Goal: Transaction & Acquisition: Purchase product/service

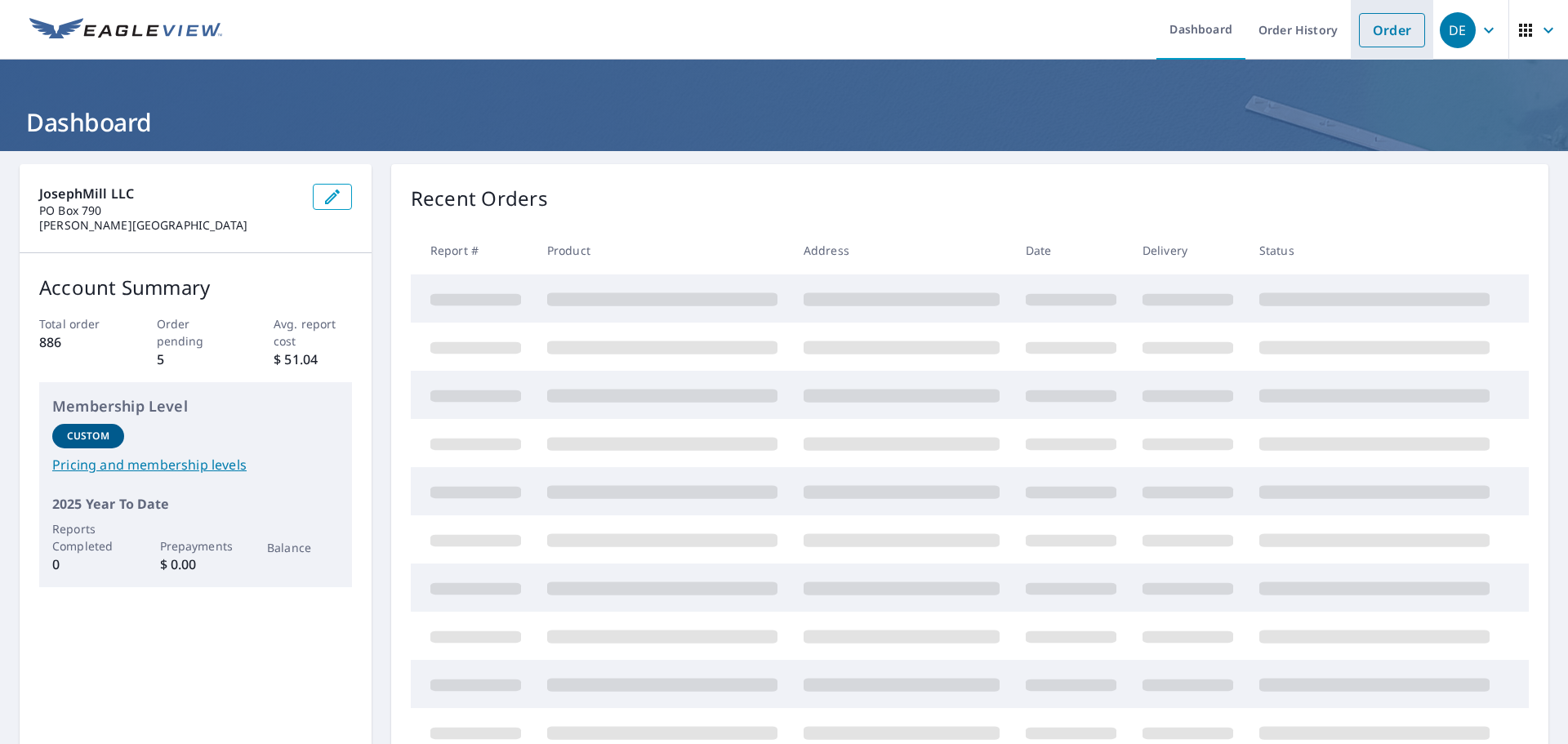
click at [1385, 33] on link "Order" at bounding box center [1391, 30] width 66 height 34
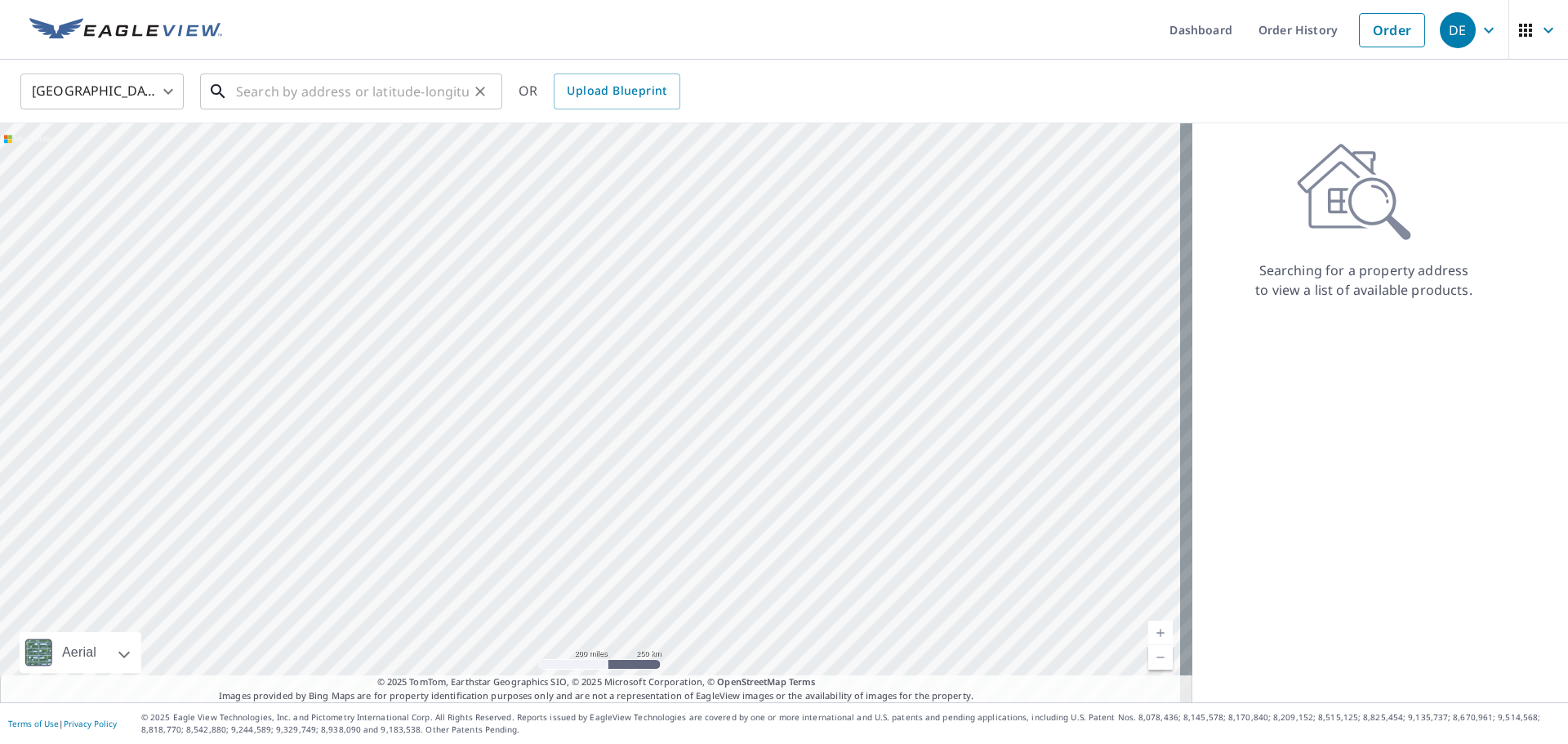
click at [438, 87] on input "text" at bounding box center [352, 91] width 232 height 46
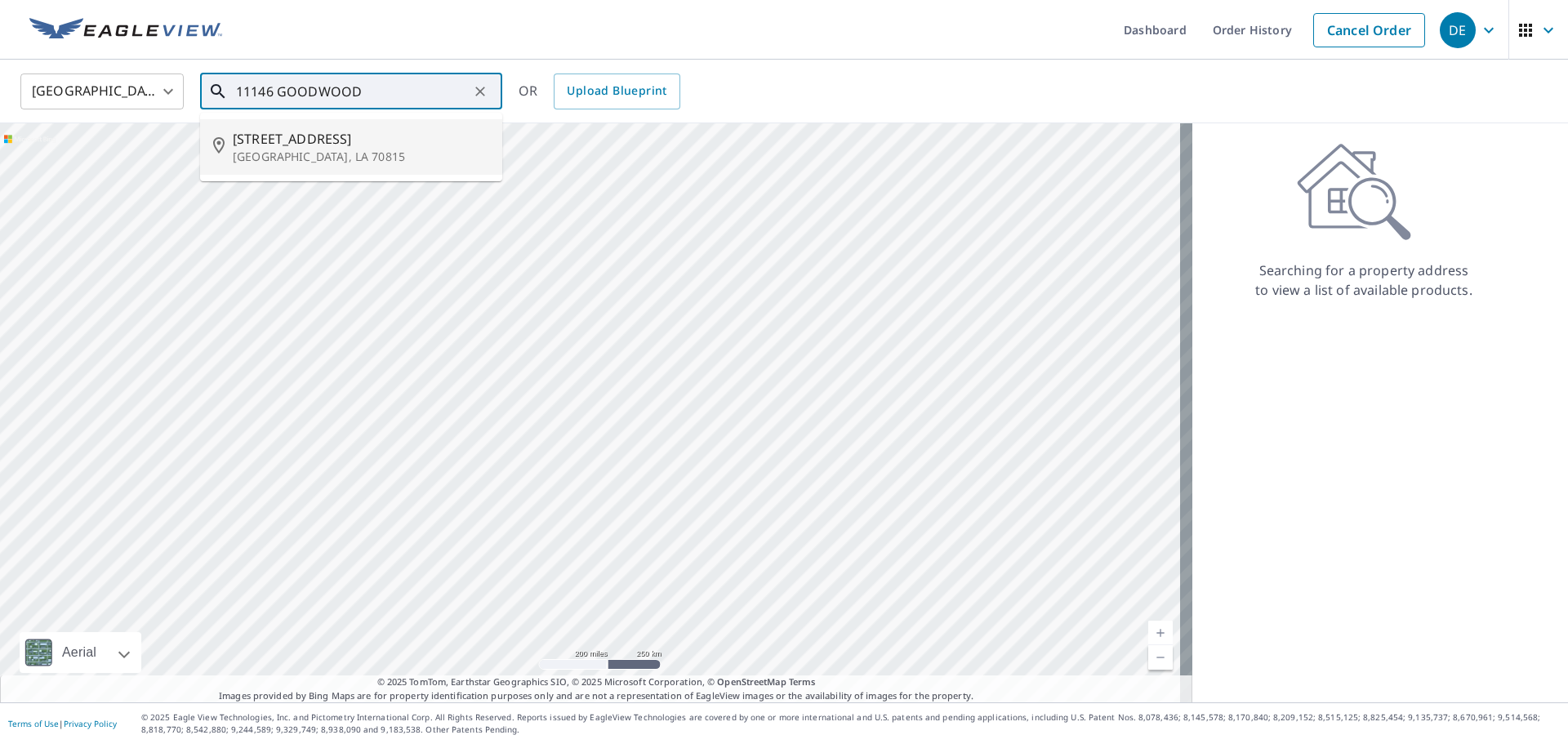
click at [377, 139] on span "[STREET_ADDRESS]" at bounding box center [360, 138] width 256 height 20
type input "[STREET_ADDRESS]"
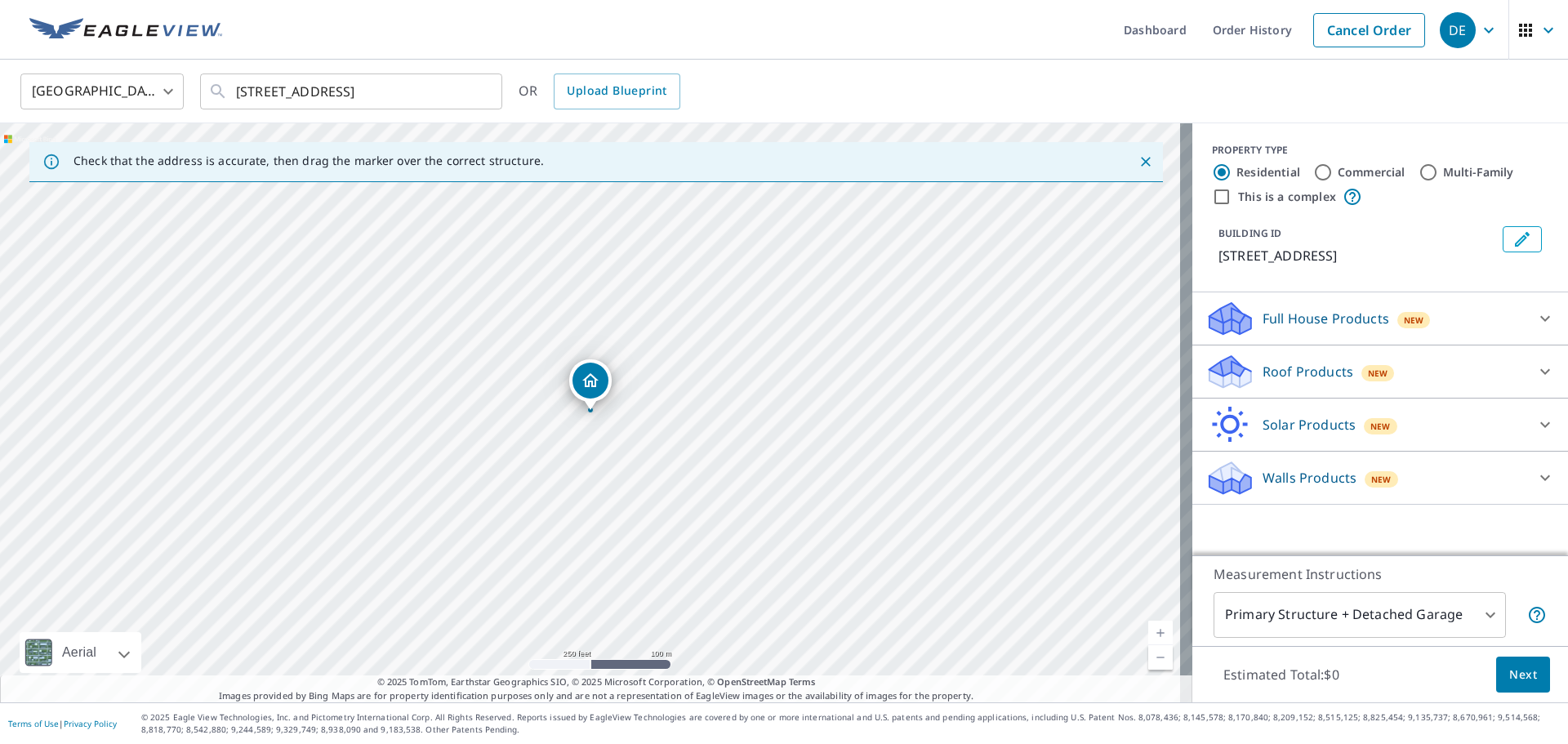
click at [1542, 392] on div at bounding box center [1544, 371] width 39 height 39
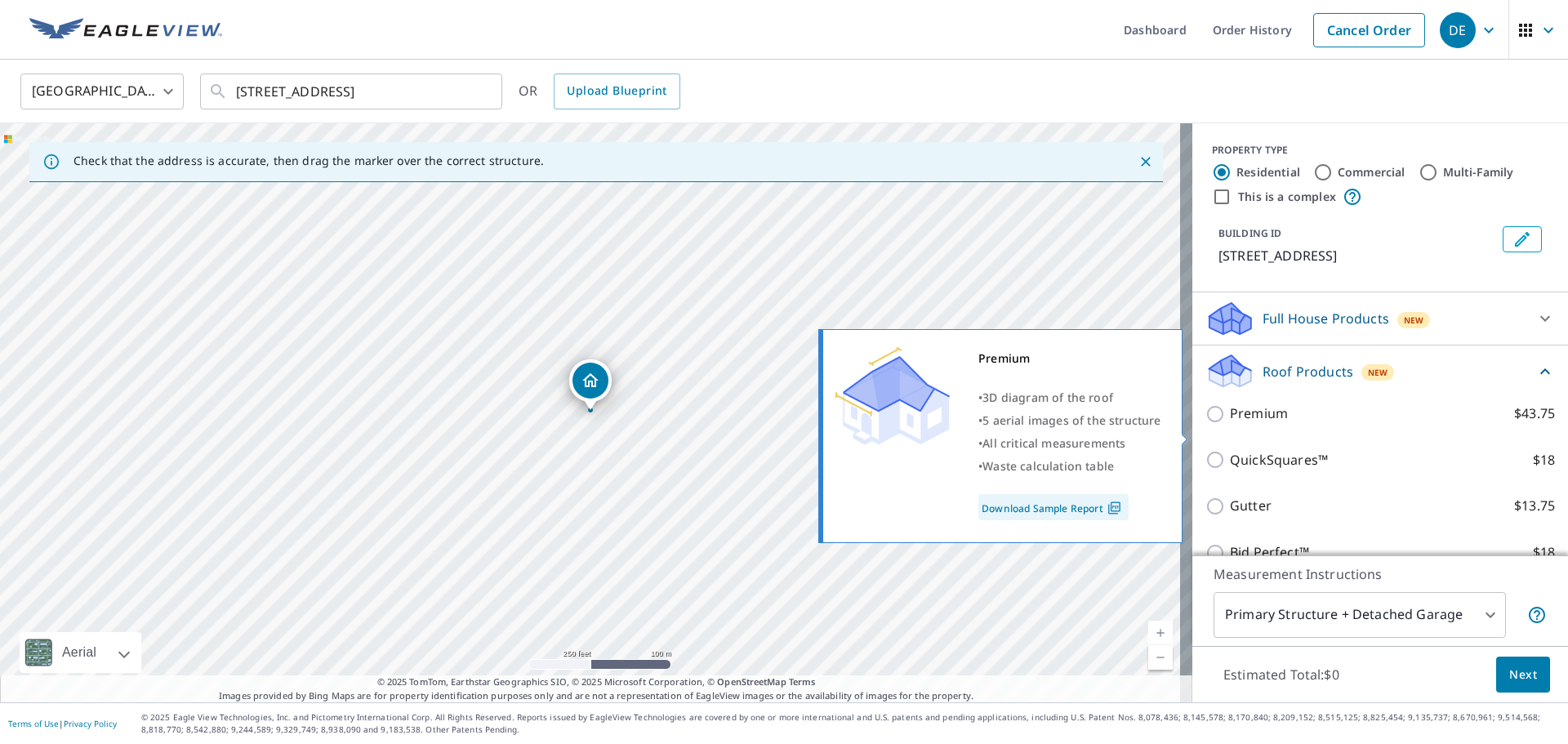
click at [1251, 424] on p "Premium" at bounding box center [1258, 412] width 58 height 20
click at [1230, 424] on input "Premium $43.75" at bounding box center [1217, 413] width 25 height 20
checkbox input "true"
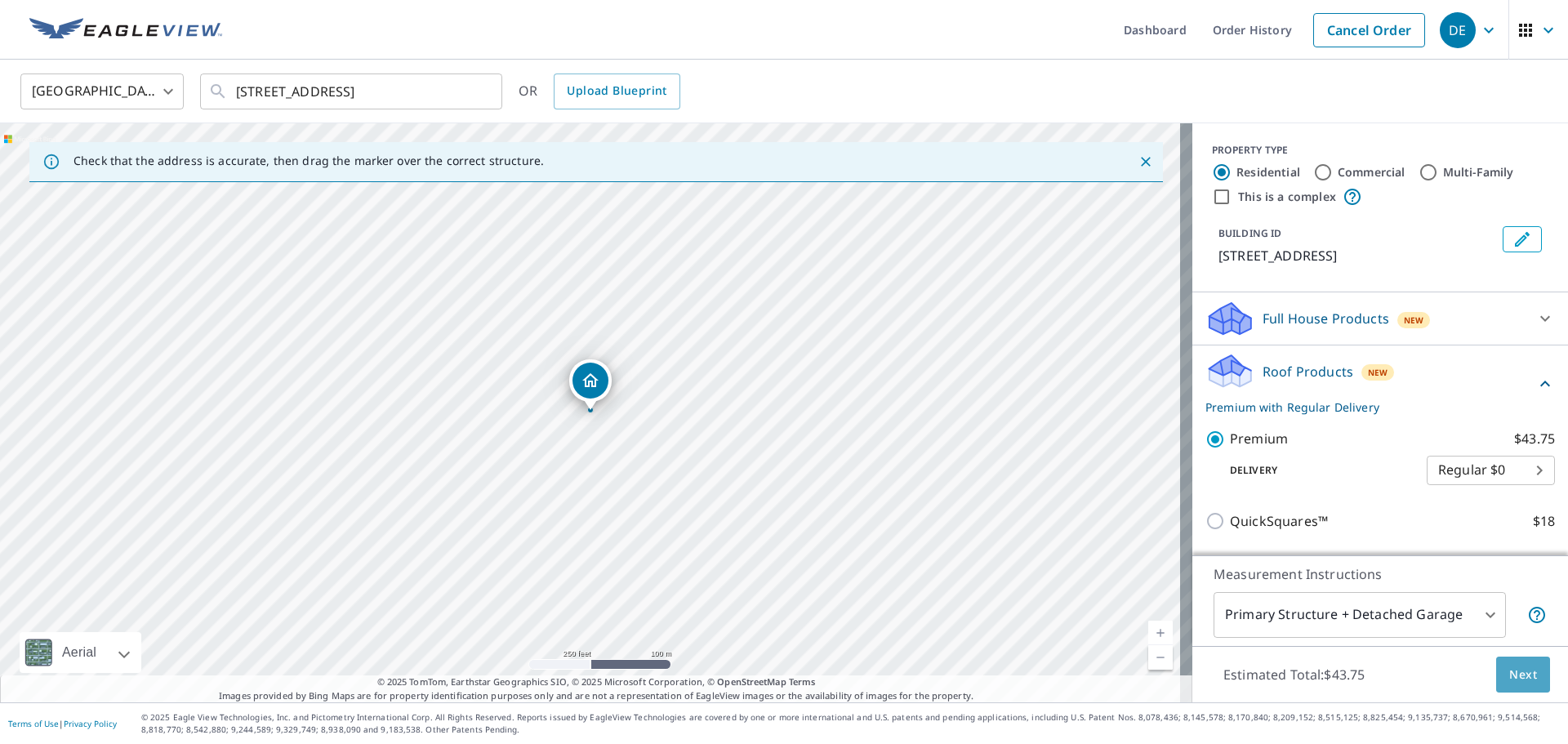
click at [1509, 669] on span "Next" at bounding box center [1522, 674] width 28 height 20
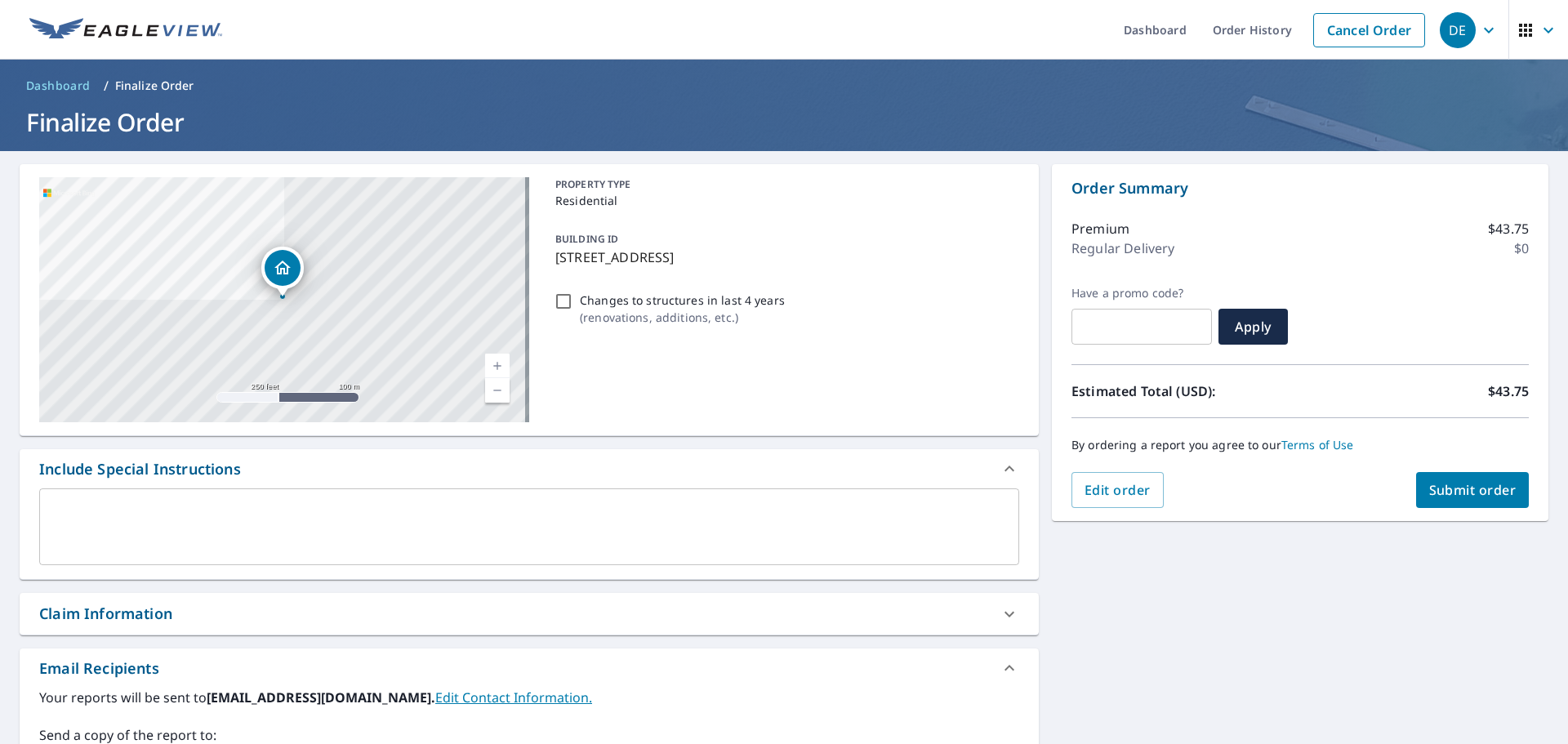
scroll to position [284, 0]
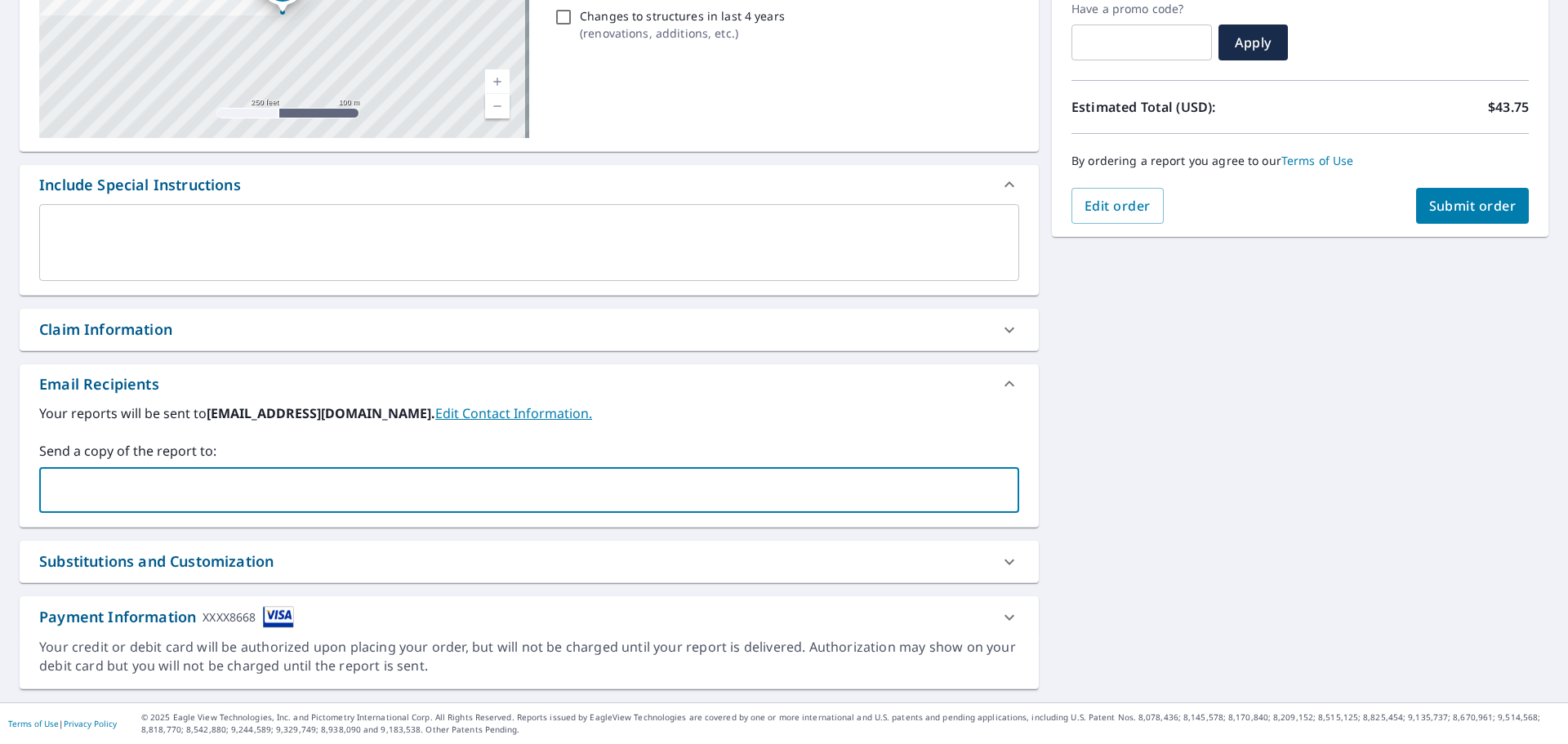
click at [273, 489] on input "text" at bounding box center [516, 490] width 940 height 31
type input "[EMAIL_ADDRESS][DOMAIN_NAME]"
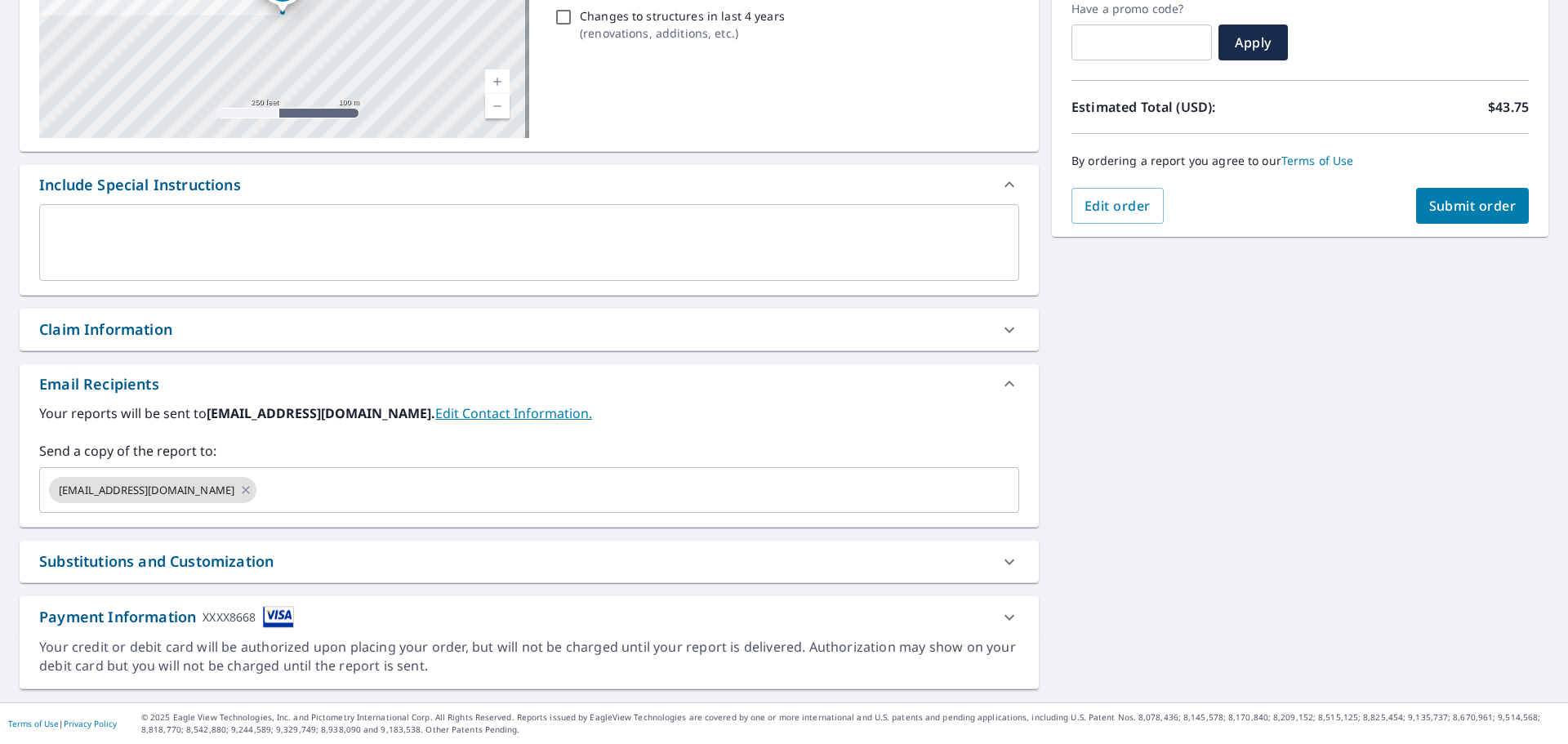
click at [1105, 419] on div "[STREET_ADDRESS] A standard road map Aerial A detailed look from above Labels L…" at bounding box center [784, 284] width 1568 height 835
click at [1439, 210] on span "Submit order" at bounding box center [1473, 206] width 88 height 18
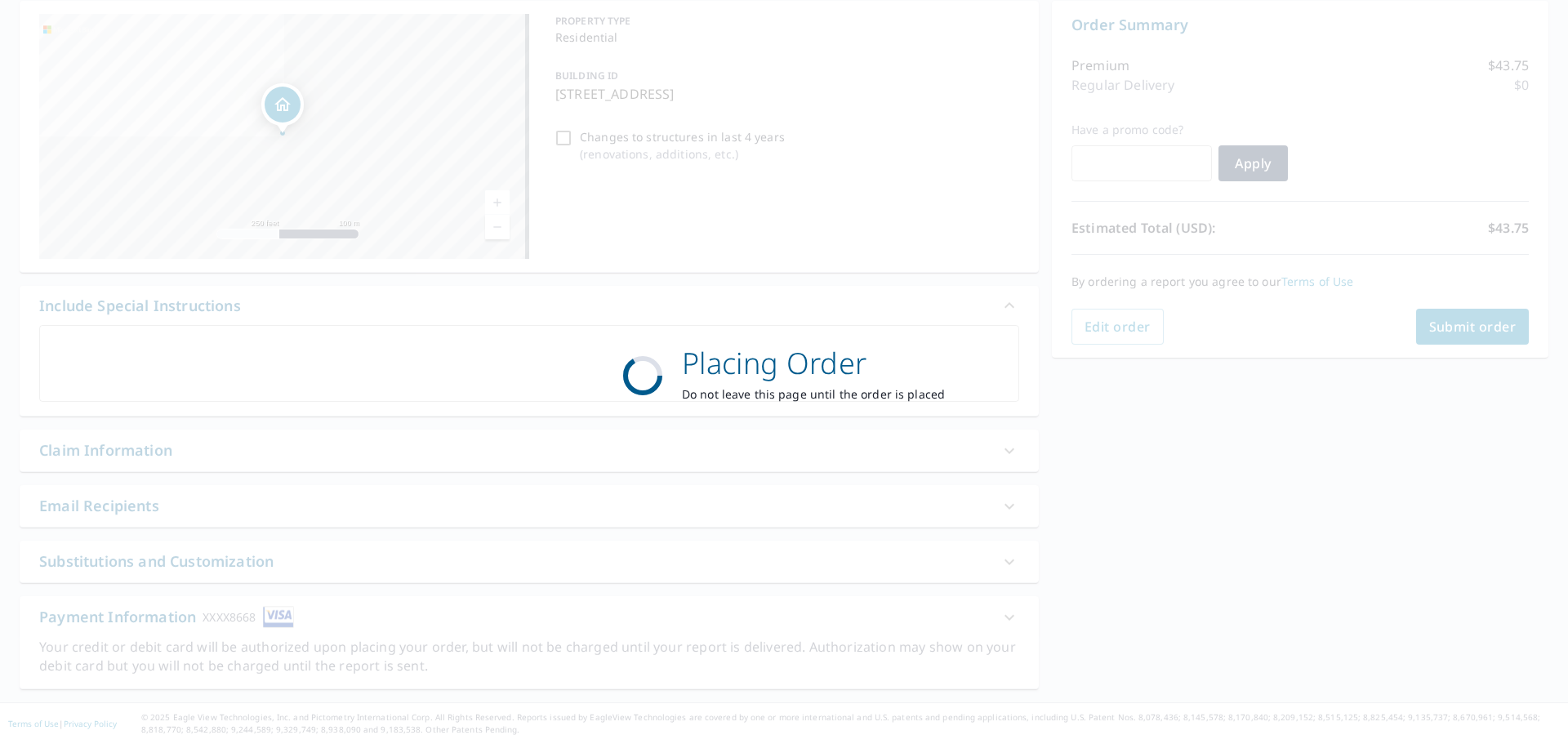
scroll to position [163, 0]
